Goal: Check status

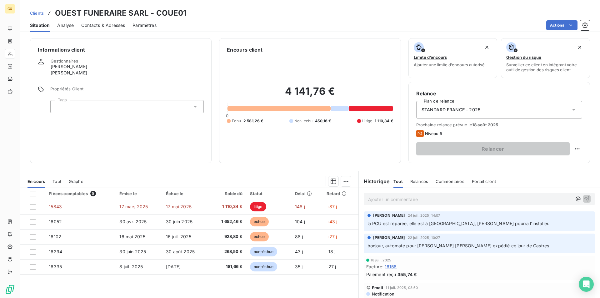
scroll to position [94, 0]
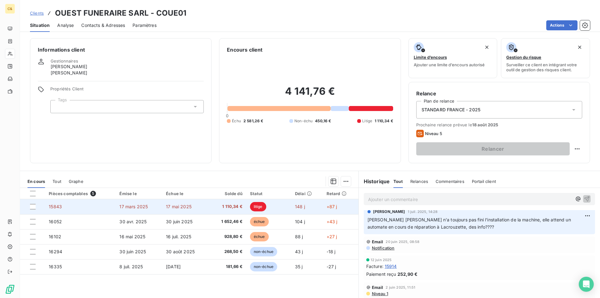
click at [209, 208] on td "1 110,34 €" at bounding box center [227, 206] width 37 height 15
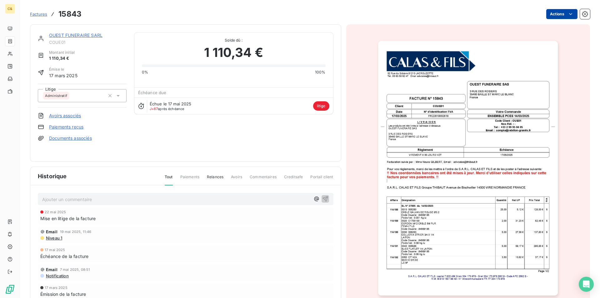
click at [570, 14] on html "C& Factures 15843 Actions OUEST FUNERAIRE SARL COUE01 Montant initial 1 110,34 …" at bounding box center [300, 149] width 600 height 298
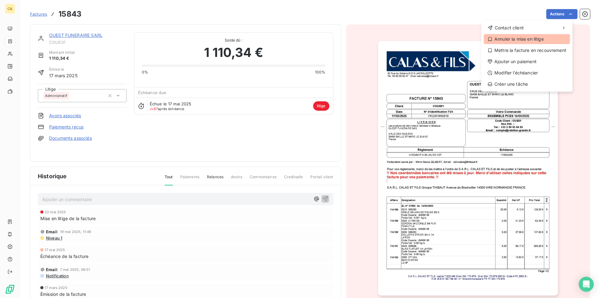
click at [538, 41] on div "Annuler la mise en litige" at bounding box center [527, 39] width 86 height 10
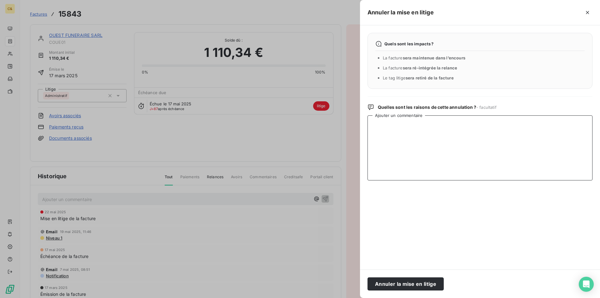
drag, startPoint x: 408, startPoint y: 134, endPoint x: 417, endPoint y: 132, distance: 8.9
click at [408, 134] on textarea "Ajouter un commentaire" at bounding box center [480, 147] width 225 height 65
click at [423, 285] on button "Annuler la mise en litige" at bounding box center [406, 283] width 76 height 13
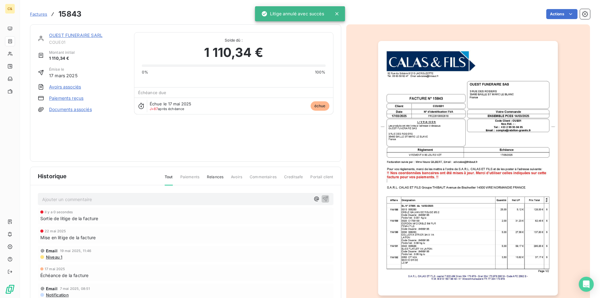
click at [97, 35] on link "OUEST FUNERAIRE SARL" at bounding box center [75, 35] width 53 height 5
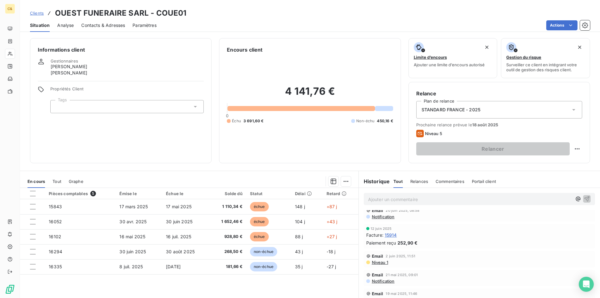
scroll to position [63, 0]
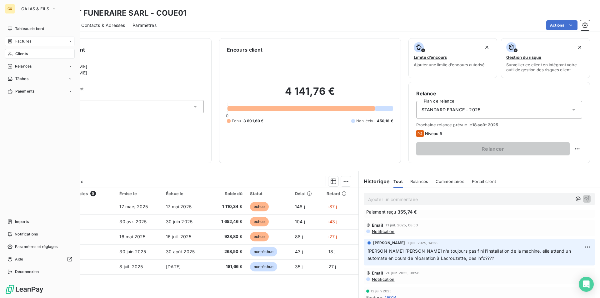
click at [19, 45] on div "Factures" at bounding box center [40, 41] width 70 height 10
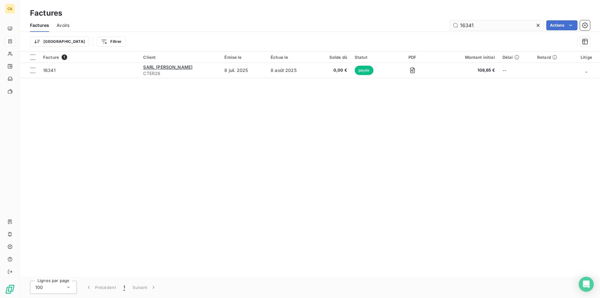
drag, startPoint x: 484, startPoint y: 24, endPoint x: 456, endPoint y: 27, distance: 27.6
click at [456, 27] on input "16341" at bounding box center [497, 25] width 94 height 10
type input "15914"
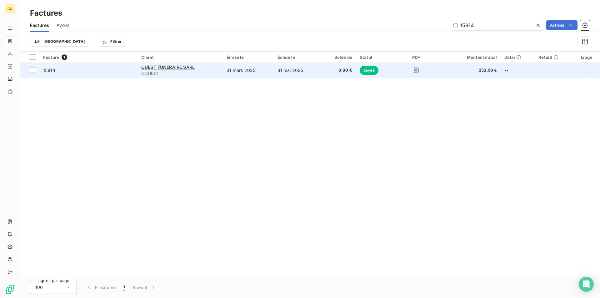
click at [259, 69] on td "31 mars 2025" at bounding box center [248, 70] width 51 height 15
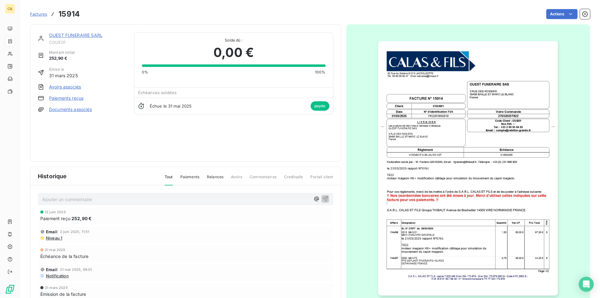
click at [71, 36] on link "OUEST FUNERAIRE SARL" at bounding box center [75, 35] width 53 height 5
